Goal: Task Accomplishment & Management: Manage account settings

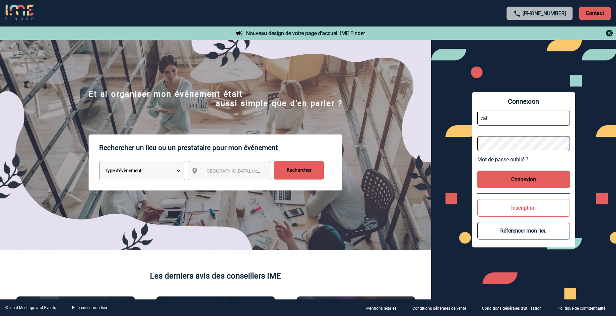
type input "valerie.dumonjones@sanofi.com"
click at [523, 182] on button "Connexion" at bounding box center [523, 180] width 93 height 18
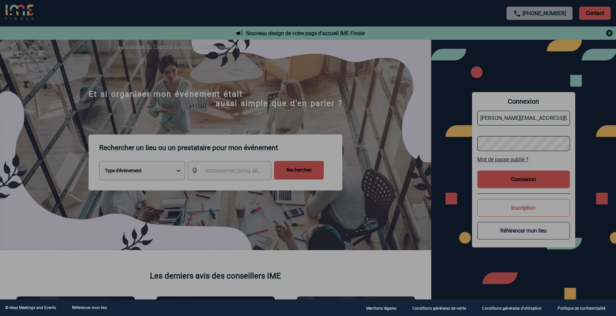
click at [609, 30] on div at bounding box center [308, 158] width 616 height 316
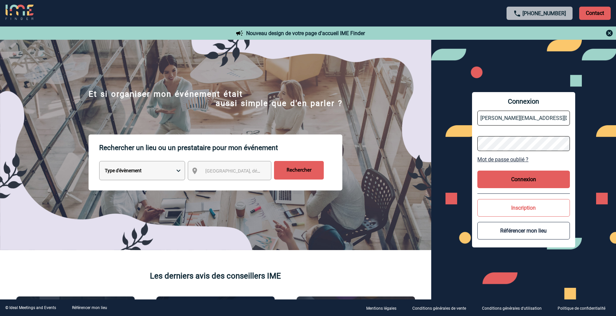
click at [523, 118] on input "valerie.dumonjones@sanofi.com" at bounding box center [523, 118] width 93 height 15
click at [476, 167] on div "Connexion valerie.dumonjones@sanofi.com Mot de passe oublié ? Connexion Inscrip…" at bounding box center [523, 170] width 103 height 156
click at [522, 177] on button "Connexion" at bounding box center [523, 180] width 93 height 18
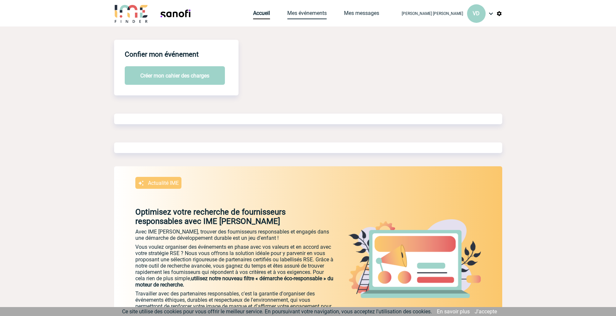
click at [327, 13] on link "Mes événements" at bounding box center [306, 14] width 39 height 9
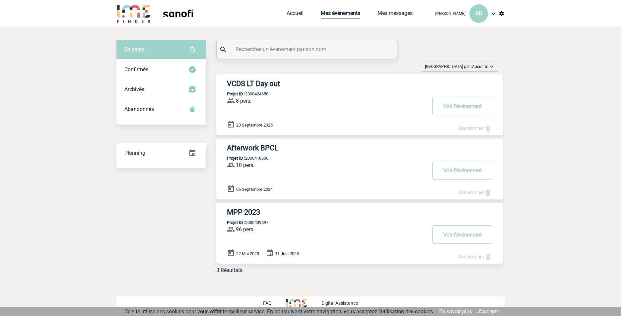
click at [259, 80] on h3 "VCDS LT Day out" at bounding box center [326, 84] width 199 height 8
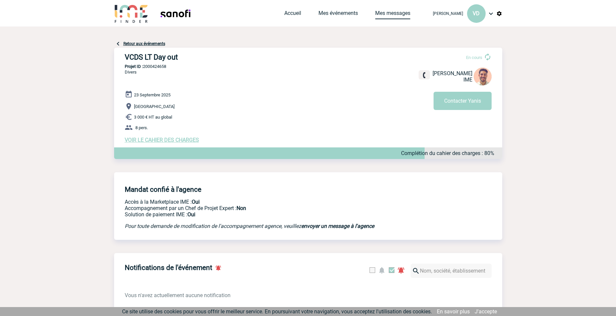
click at [381, 11] on link "Mes messages" at bounding box center [392, 14] width 35 height 9
